Goal: Contribute content: Add original content to the website for others to see

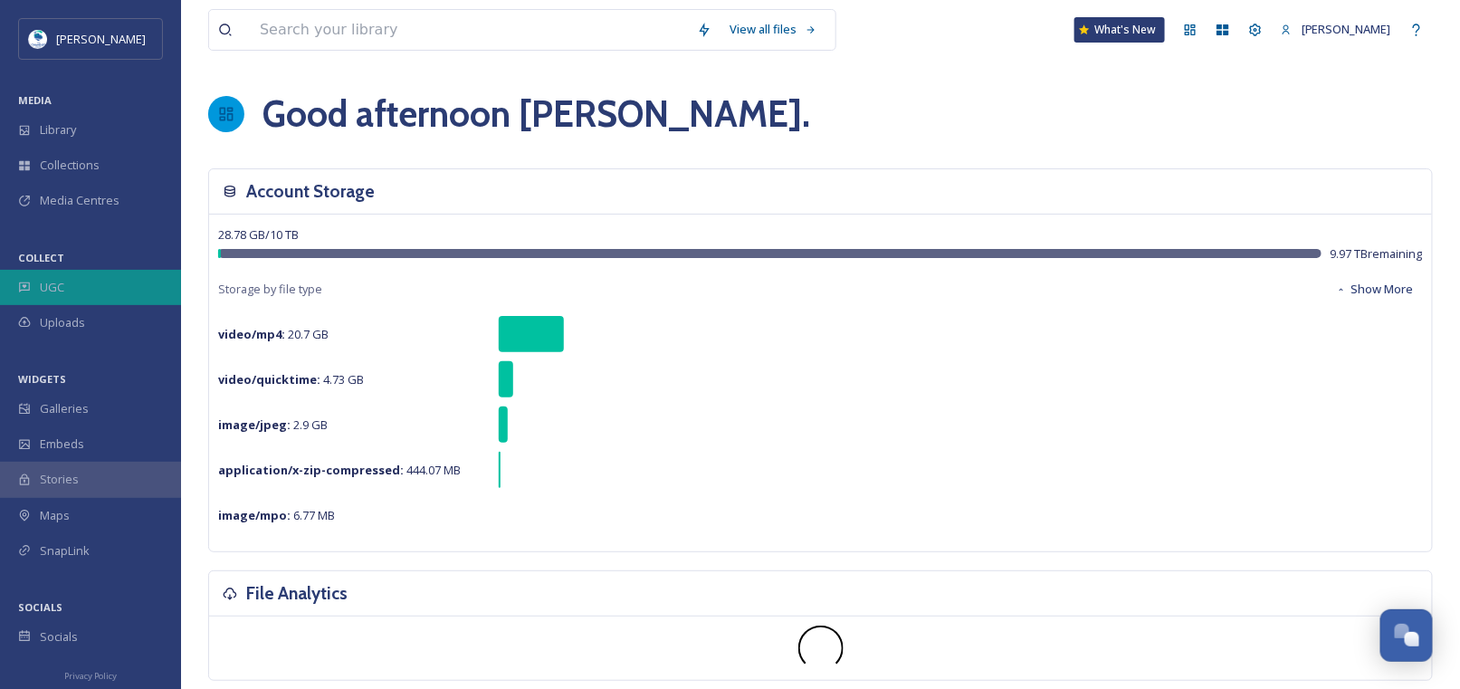
click at [70, 282] on div "UGC" at bounding box center [90, 287] width 181 height 35
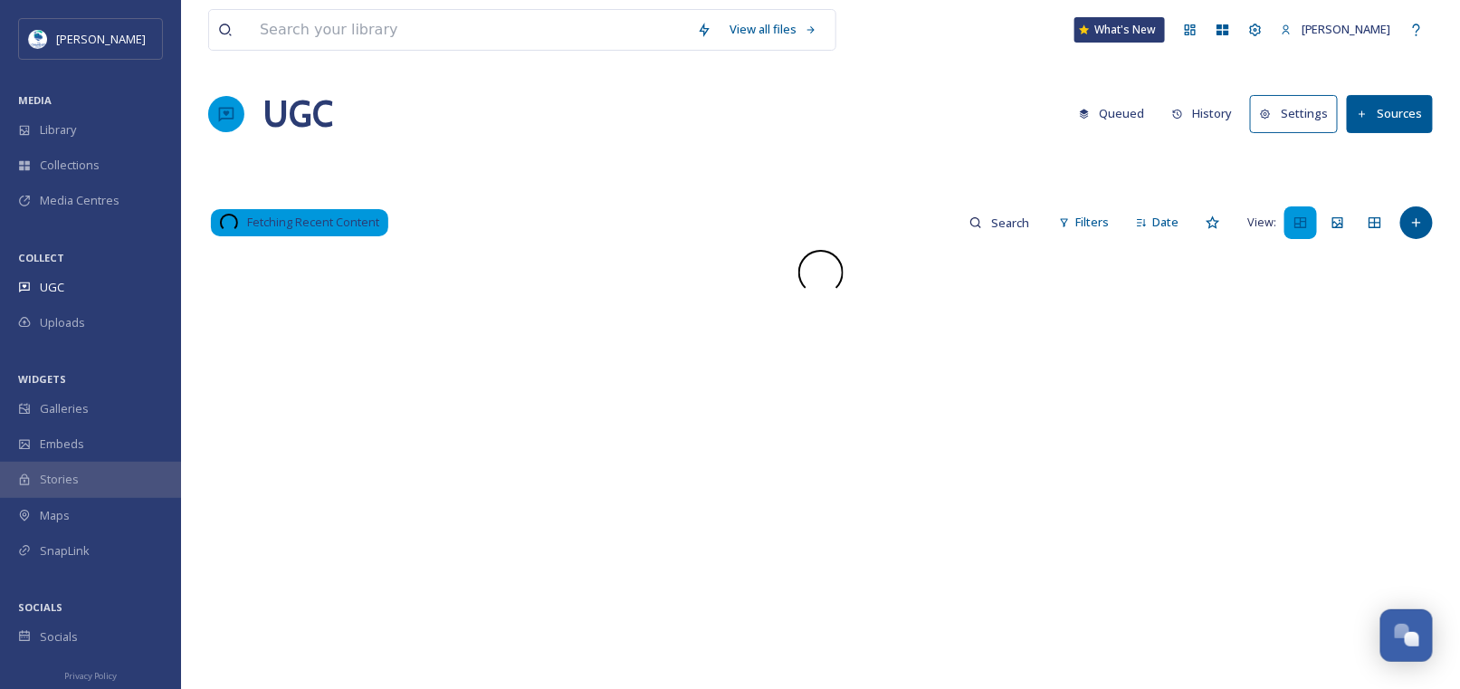
click at [1213, 114] on button "History" at bounding box center [1202, 113] width 79 height 35
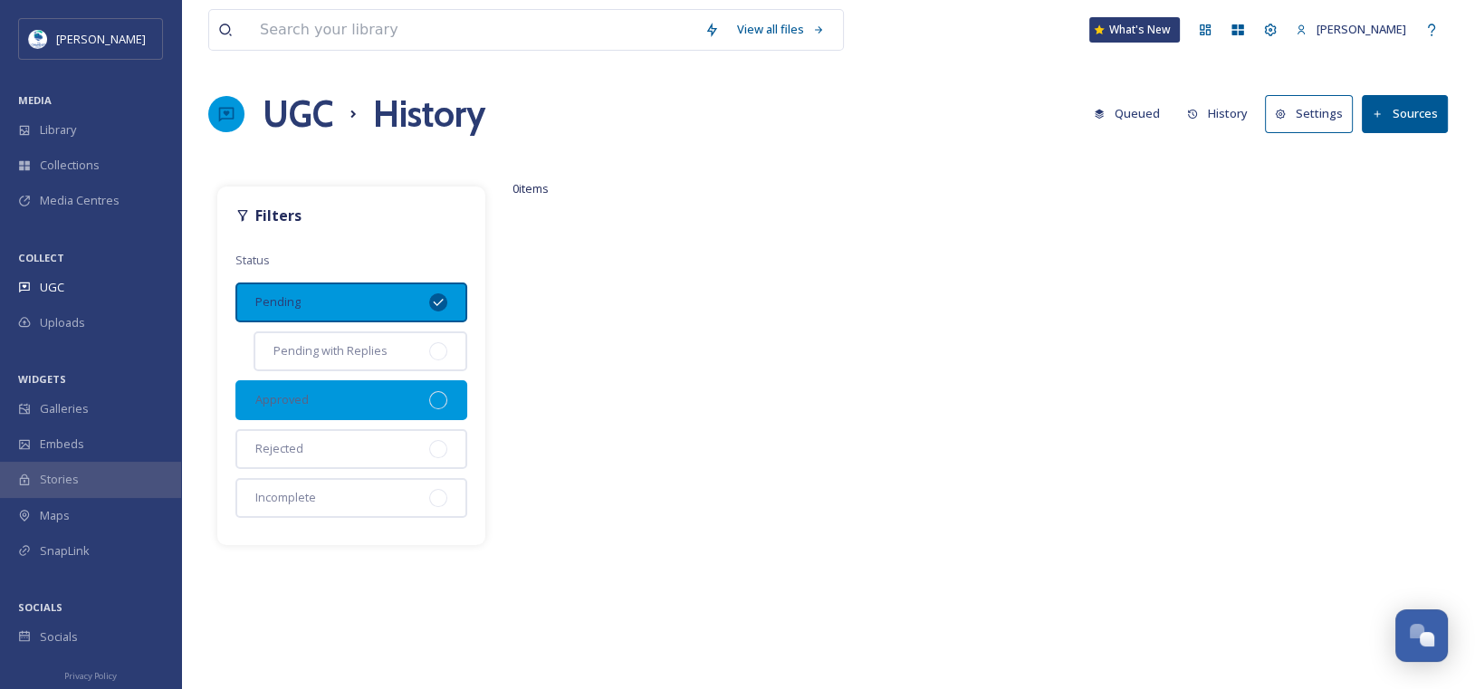
click at [454, 397] on div "Approved" at bounding box center [351, 400] width 232 height 40
drag, startPoint x: 438, startPoint y: 303, endPoint x: 459, endPoint y: 302, distance: 20.8
click at [439, 302] on icon at bounding box center [438, 302] width 14 height 14
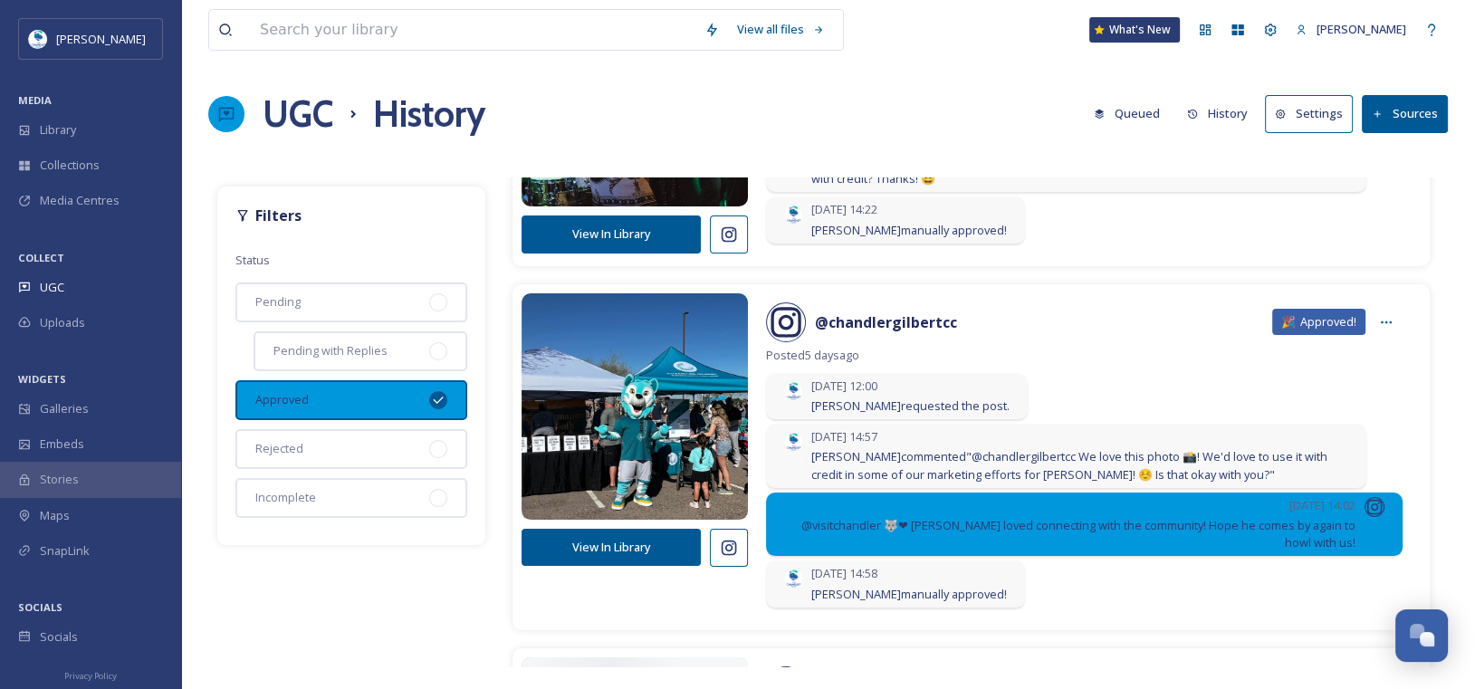
scroll to position [543, 0]
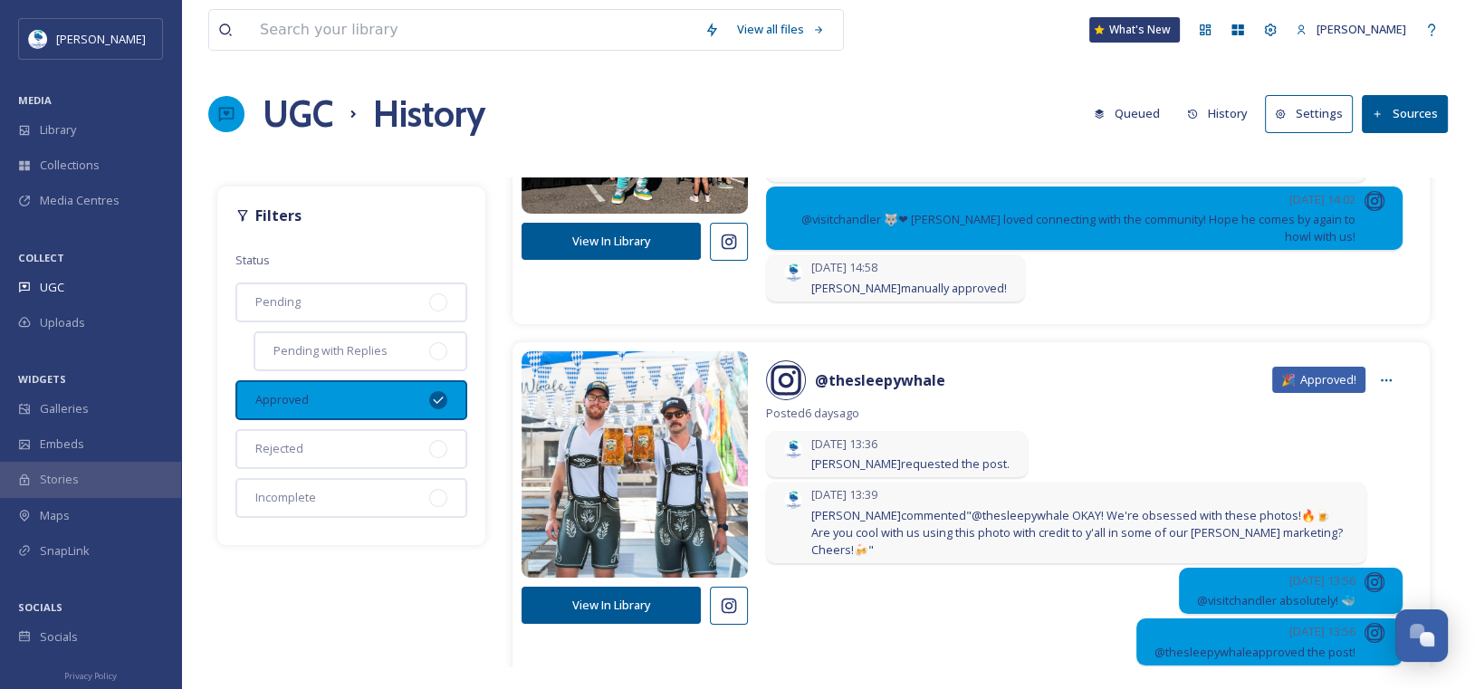
click at [436, 399] on icon at bounding box center [438, 399] width 10 height 7
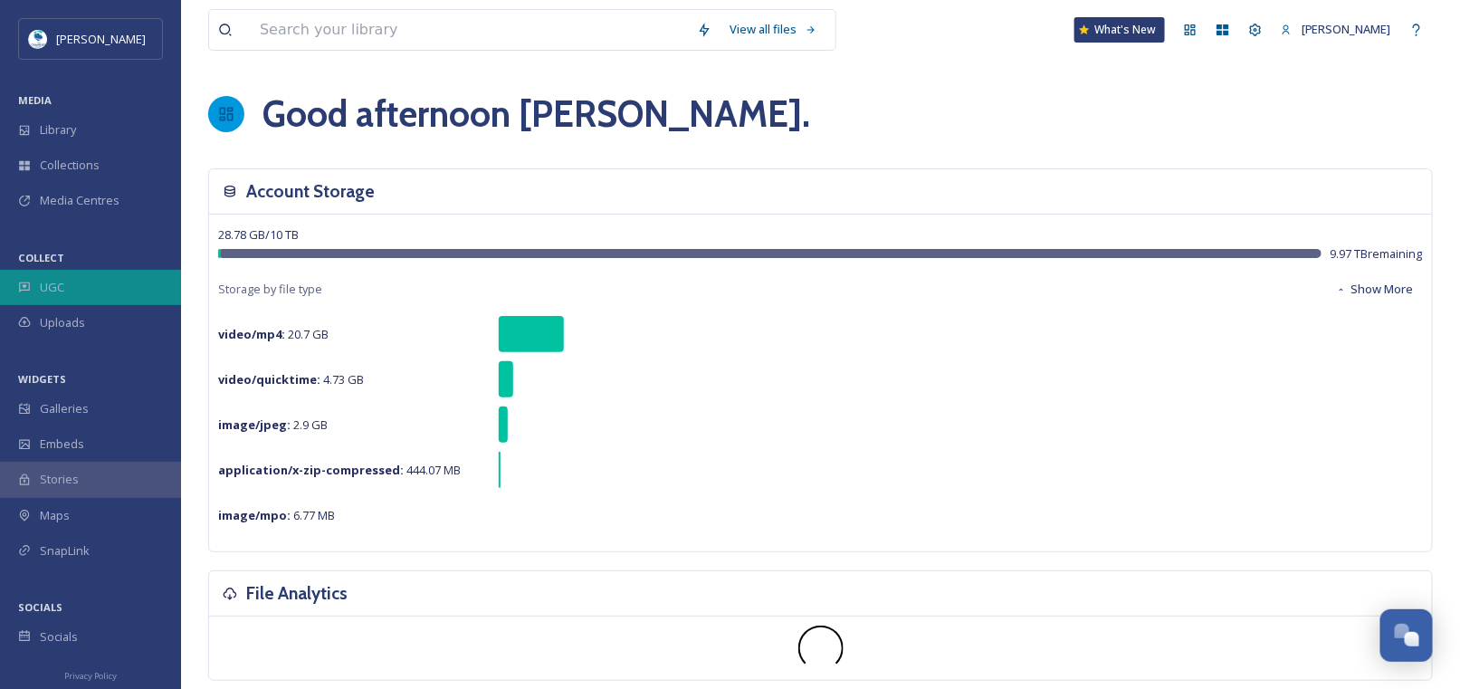
click at [70, 286] on div "UGC" at bounding box center [90, 287] width 181 height 35
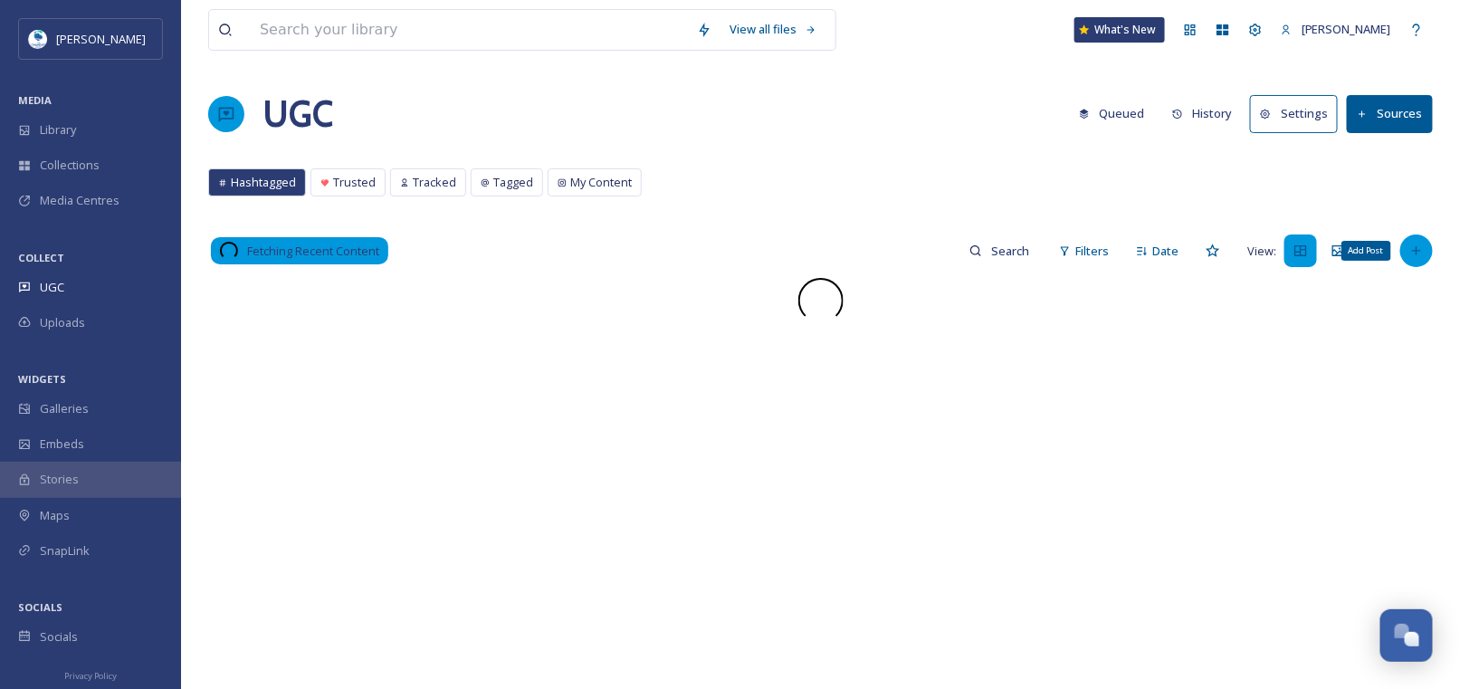
click at [1416, 255] on icon at bounding box center [1417, 251] width 14 height 14
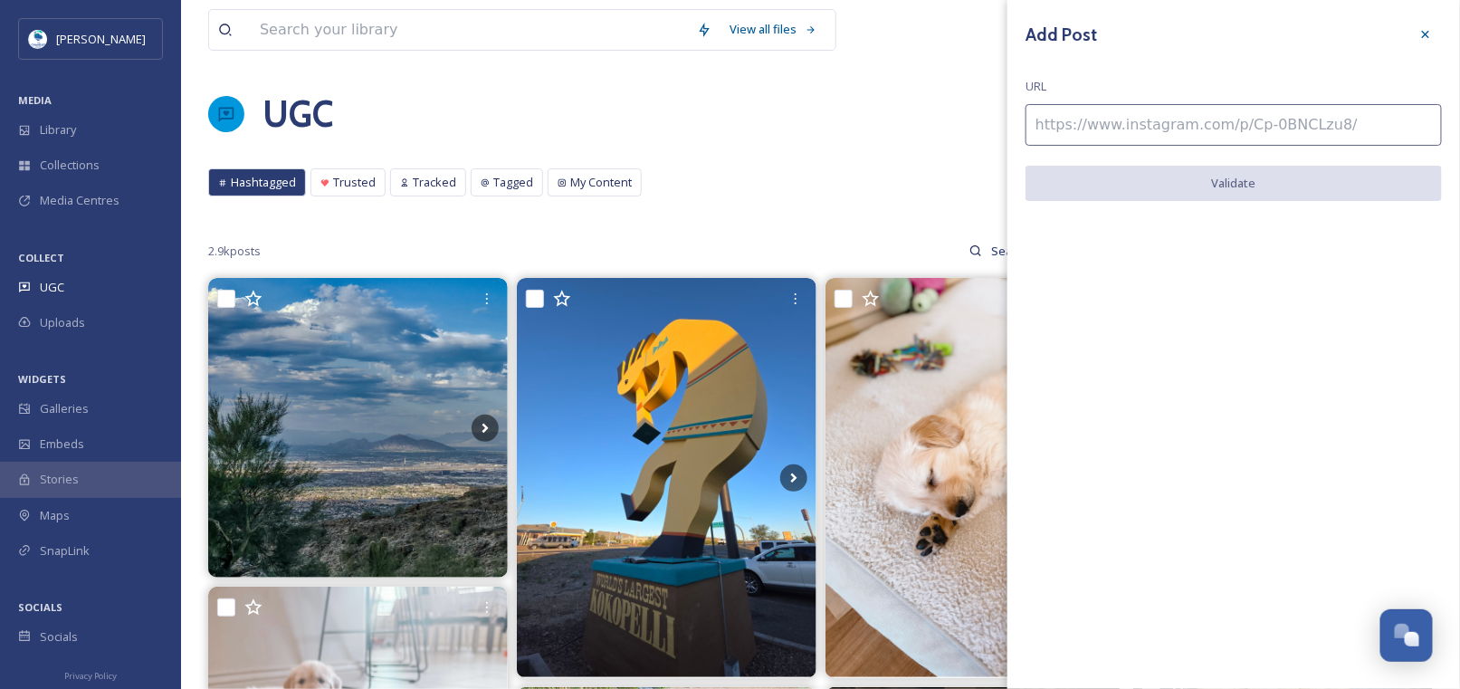
drag, startPoint x: 1156, startPoint y: 123, endPoint x: 1166, endPoint y: 127, distance: 10.6
click at [1156, 123] on input at bounding box center [1234, 125] width 416 height 42
paste input "https://www.instagram.com/p/DOKeSrcESYF/"
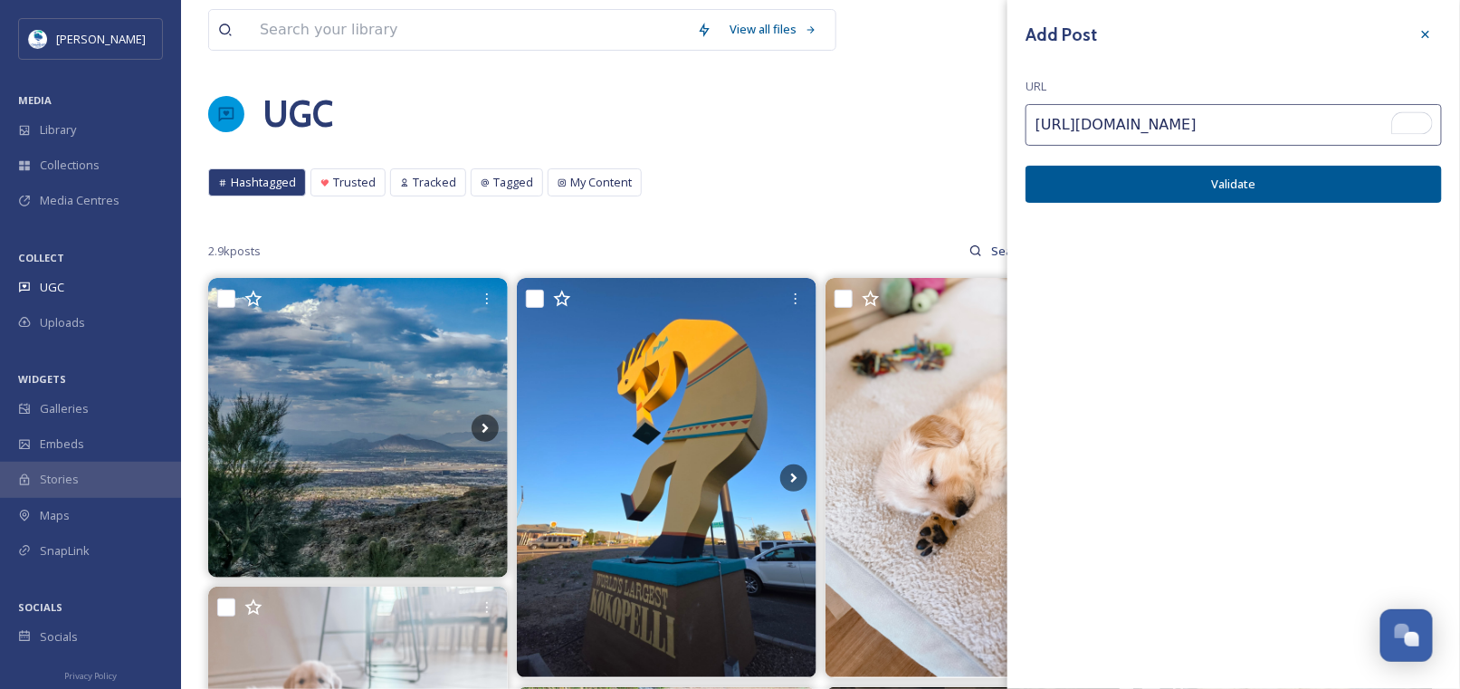
type input "https://www.instagram.com/p/DOKeSrcESYF/"
click at [1202, 195] on button "Validate" at bounding box center [1234, 184] width 416 height 37
click at [1239, 176] on button "Add Post" at bounding box center [1234, 184] width 416 height 37
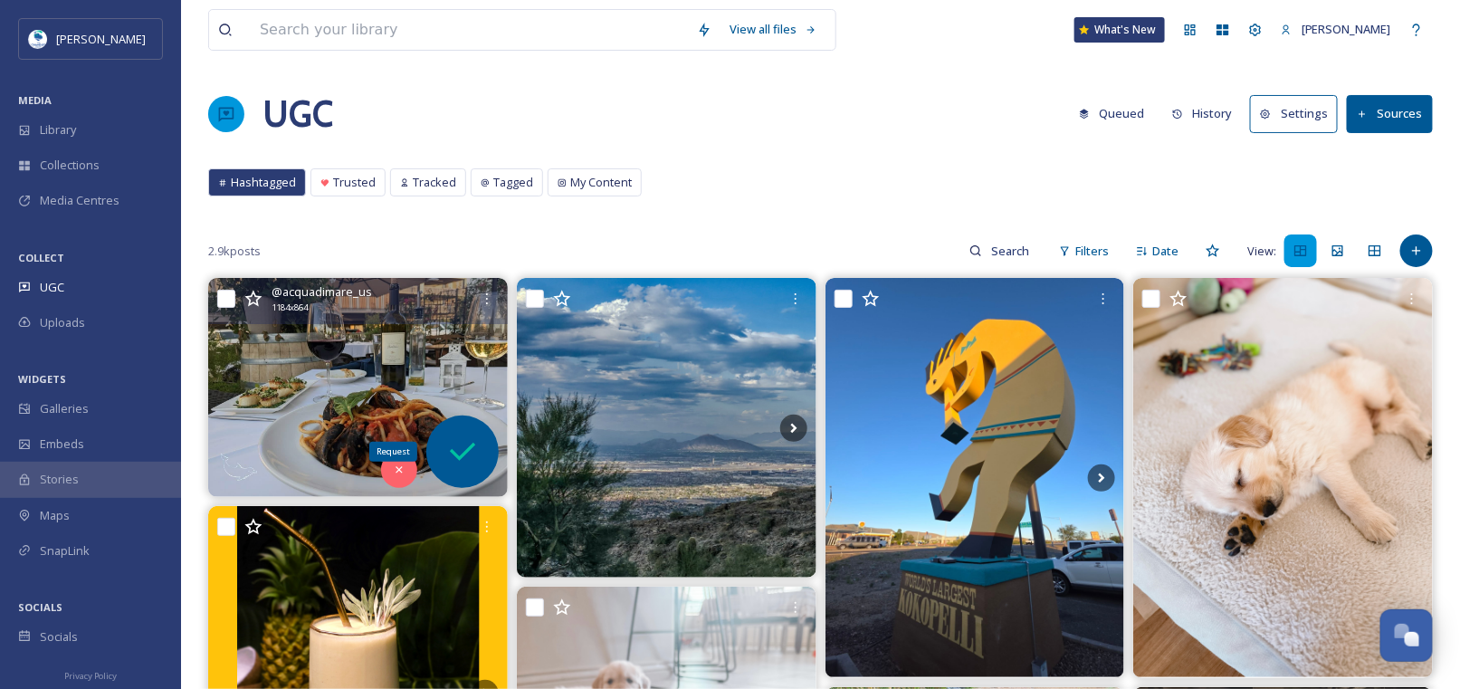
click at [453, 448] on icon at bounding box center [462, 452] width 36 height 36
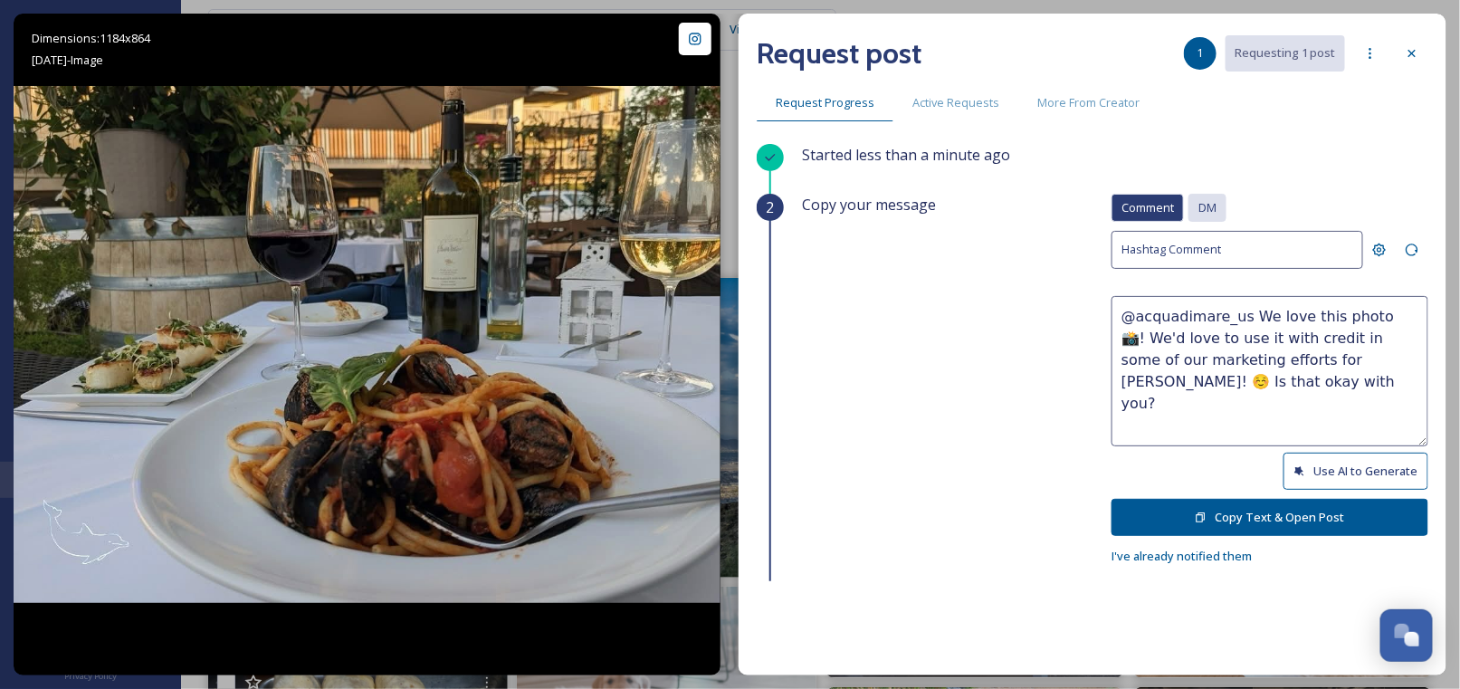
click at [1189, 196] on div "DM" at bounding box center [1208, 208] width 38 height 28
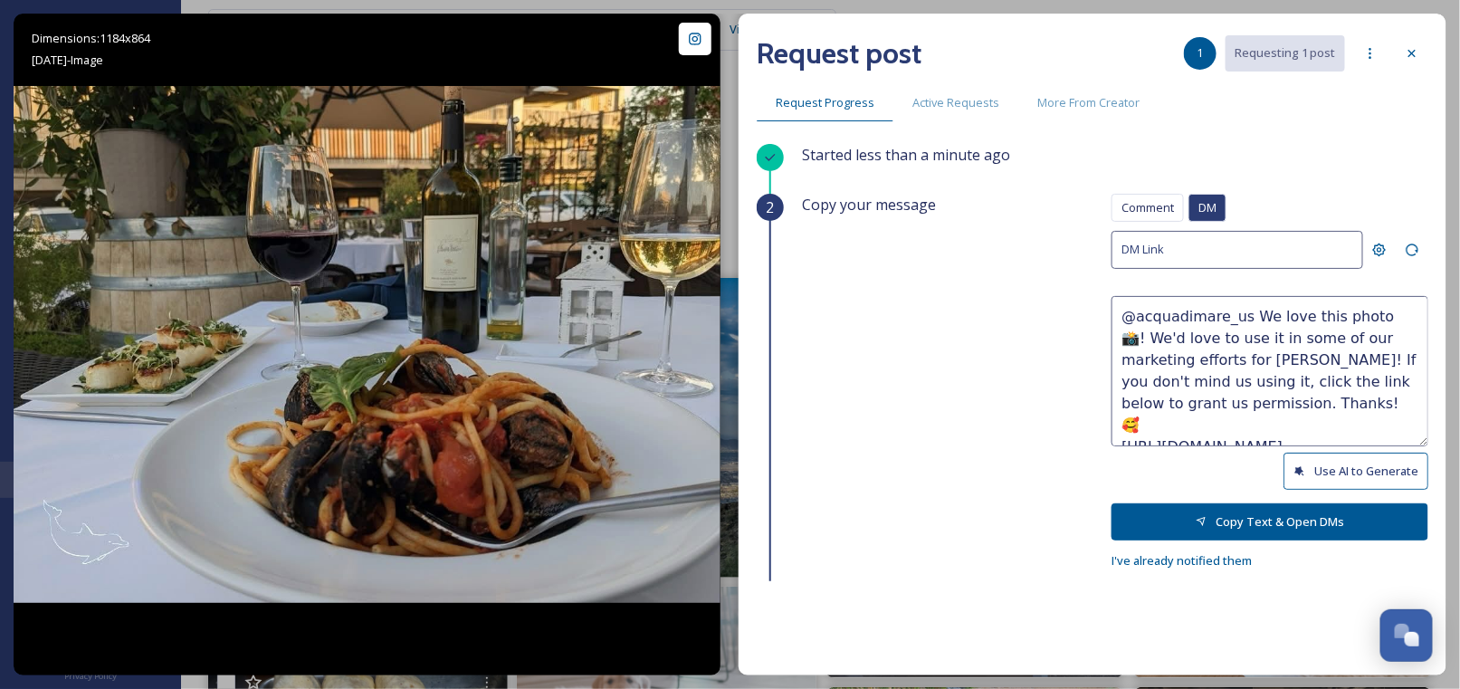
click at [1308, 476] on button "Use AI to Generate" at bounding box center [1356, 471] width 145 height 37
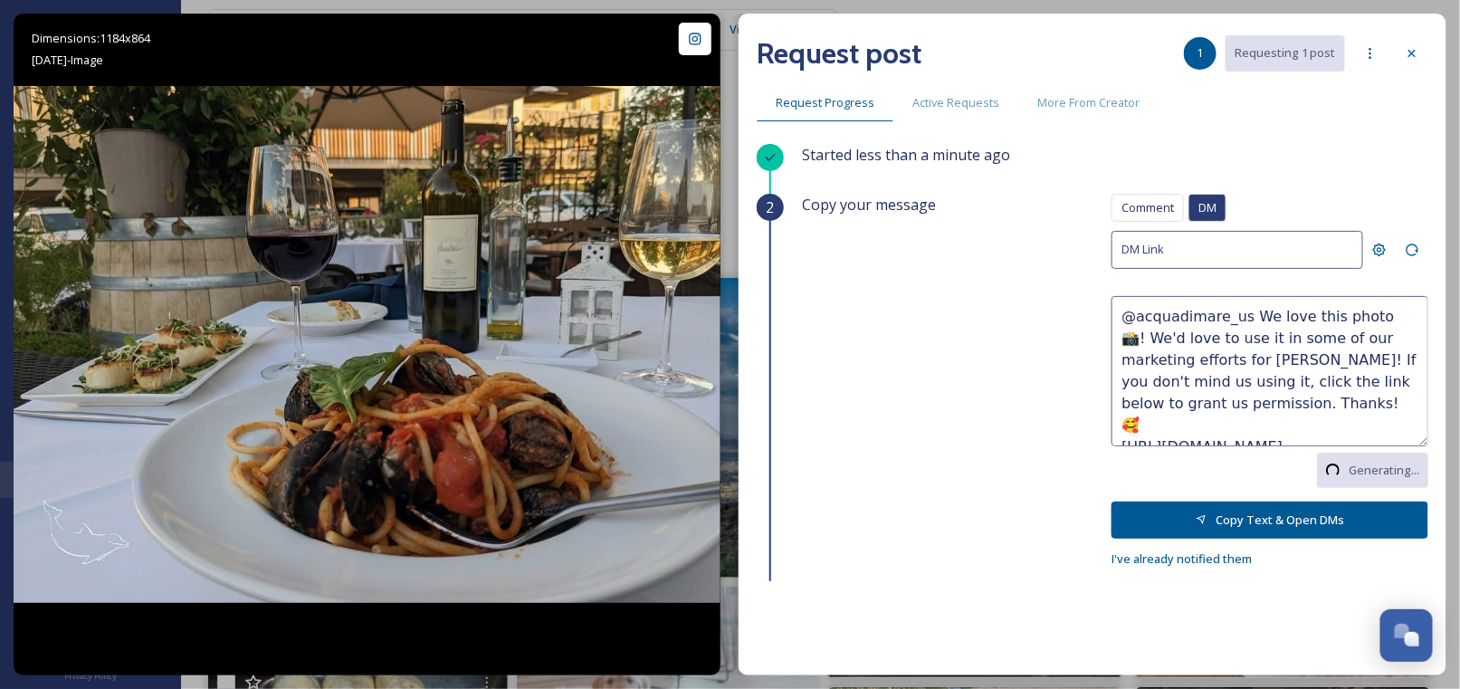
type textarea "@acquadimare_us Wow, this looks like the perfect Italian feast—wine, pasta, and…"
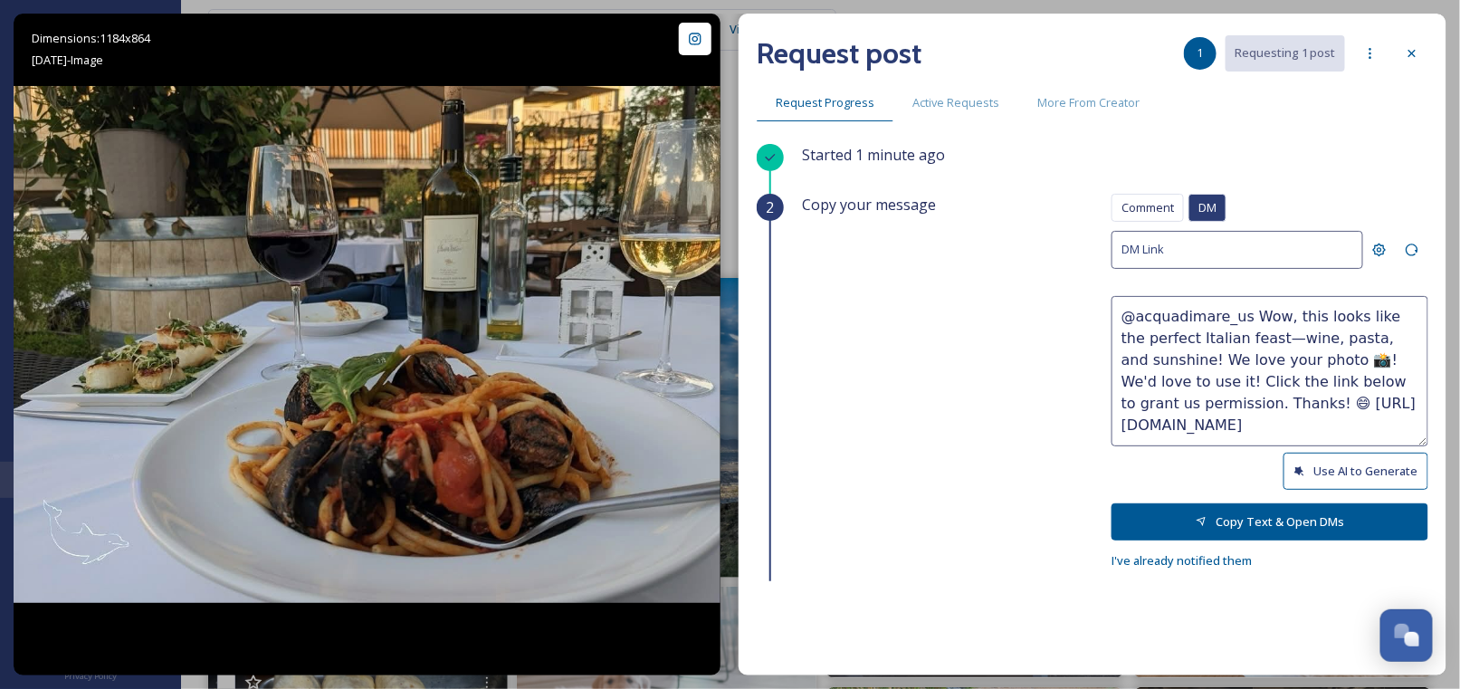
click at [1231, 519] on button "Copy Text & Open DMs" at bounding box center [1270, 521] width 317 height 37
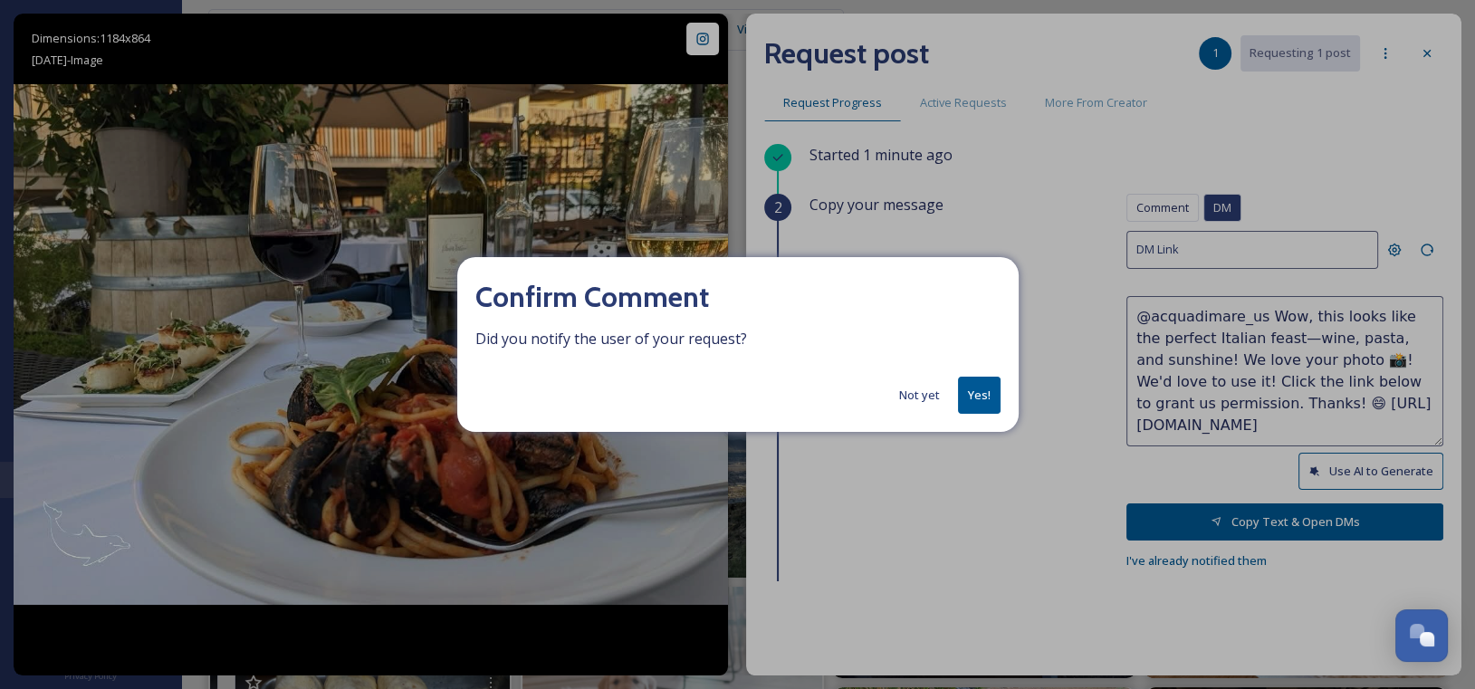
click at [984, 393] on button "Yes!" at bounding box center [979, 395] width 43 height 37
